Goal: Learn about a topic

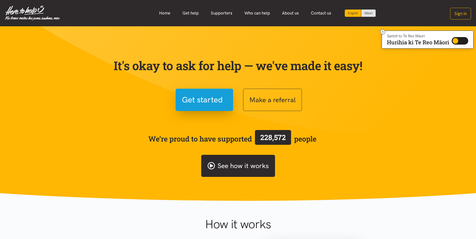
click at [234, 167] on link "See how it works" at bounding box center [238, 166] width 74 height 22
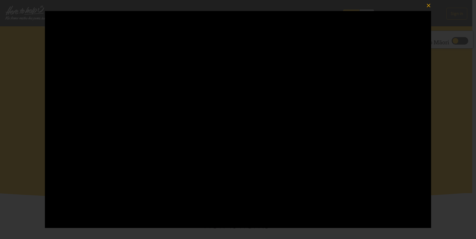
click at [429, 5] on icon "button" at bounding box center [428, 5] width 7 height 7
